Goal: Transaction & Acquisition: Subscribe to service/newsletter

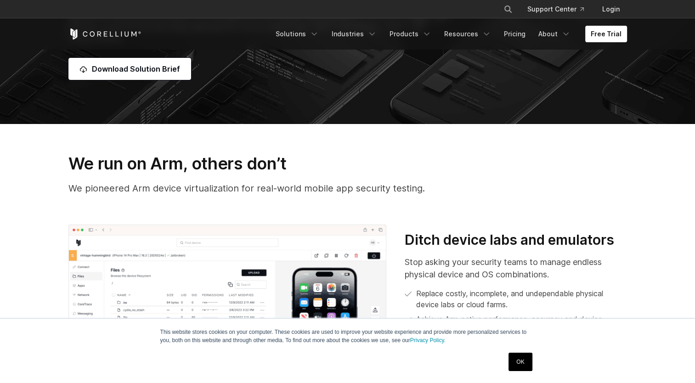
click at [533, 365] on div "OK" at bounding box center [520, 362] width 29 height 24
click at [528, 365] on link "OK" at bounding box center [520, 362] width 23 height 18
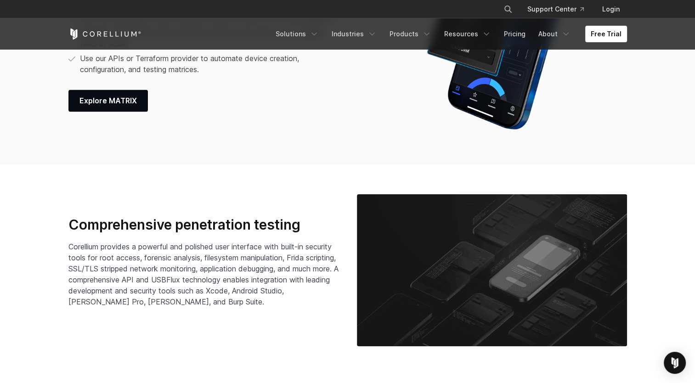
scroll to position [1308, 0]
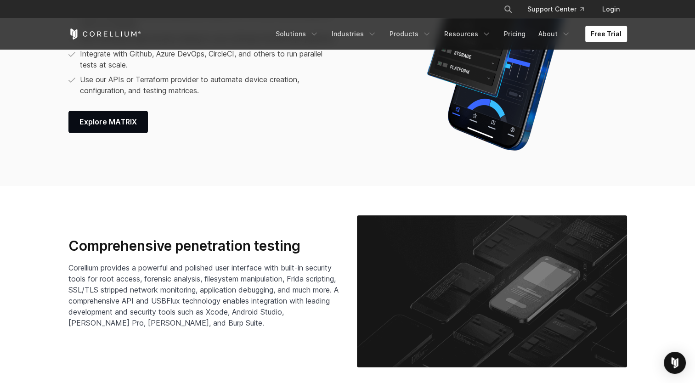
click at [509, 43] on div "Free Trial Solutions IoT" at bounding box center [347, 33] width 559 height 31
click at [511, 35] on link "Pricing" at bounding box center [515, 34] width 33 height 17
